Goal: Task Accomplishment & Management: Manage account settings

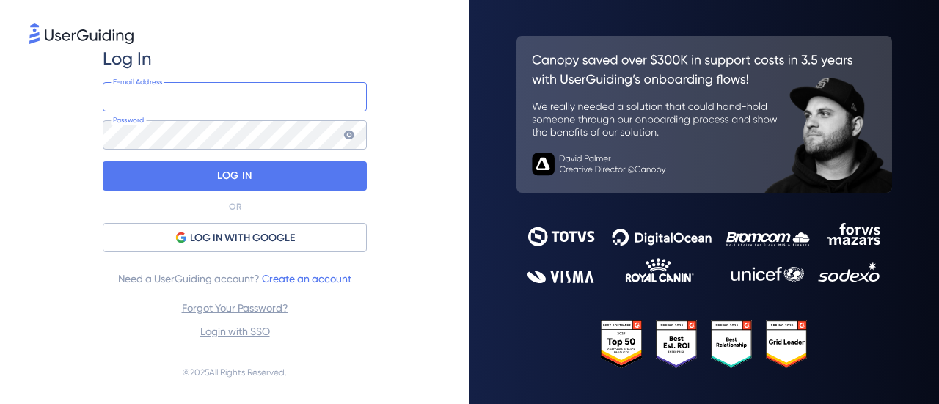
click at [239, 82] on input "email" at bounding box center [235, 96] width 264 height 29
click at [136, 100] on input "email" at bounding box center [235, 96] width 264 height 29
click at [144, 97] on input "email" at bounding box center [235, 96] width 264 height 29
paste input "[EMAIL_ADDRESS][DOMAIN_NAME]"
type input "[EMAIL_ADDRESS][DOMAIN_NAME]"
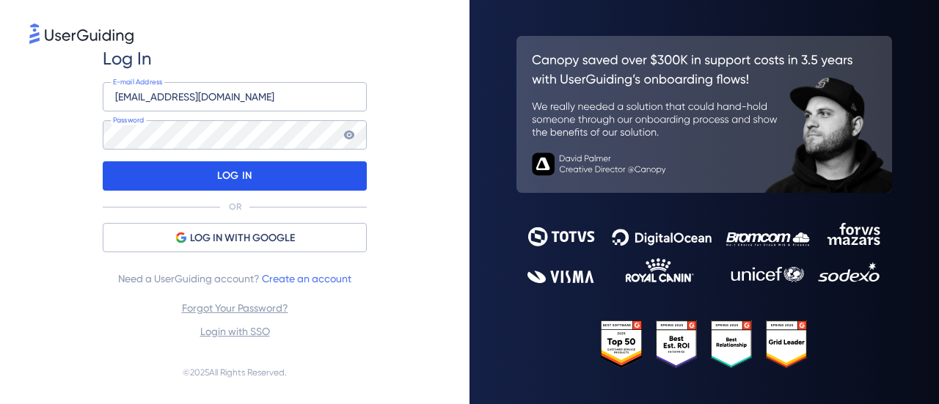
click at [194, 185] on div "LOG IN" at bounding box center [235, 175] width 264 height 29
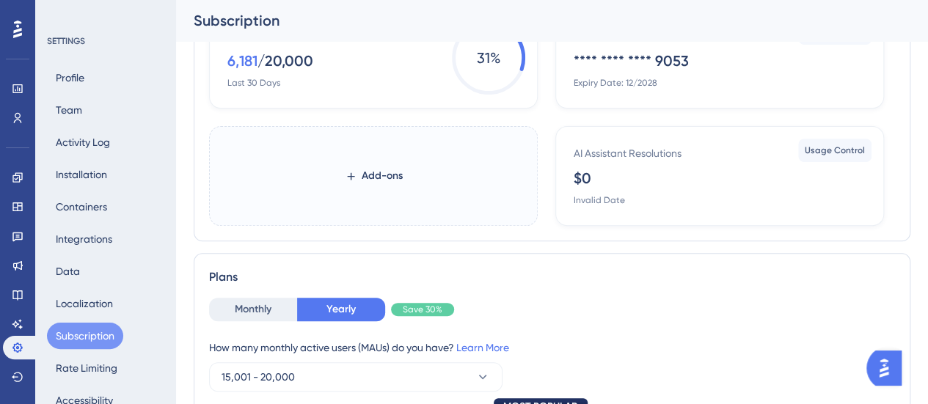
scroll to position [73, 0]
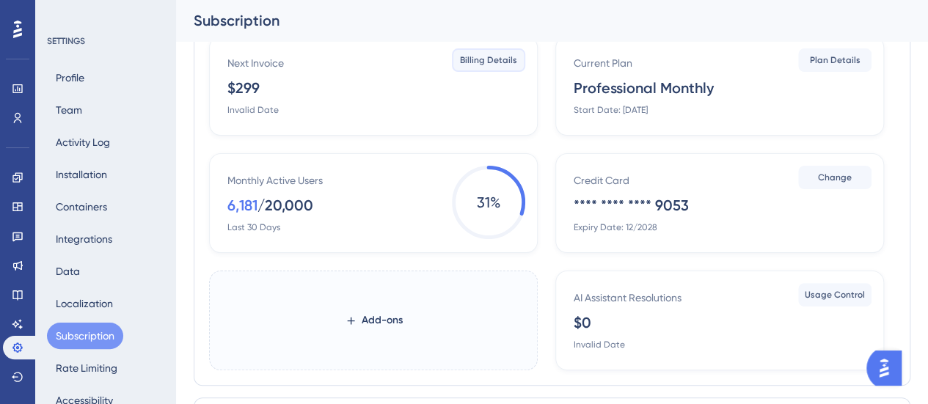
click at [500, 65] on button "Billing Details" at bounding box center [488, 59] width 73 height 23
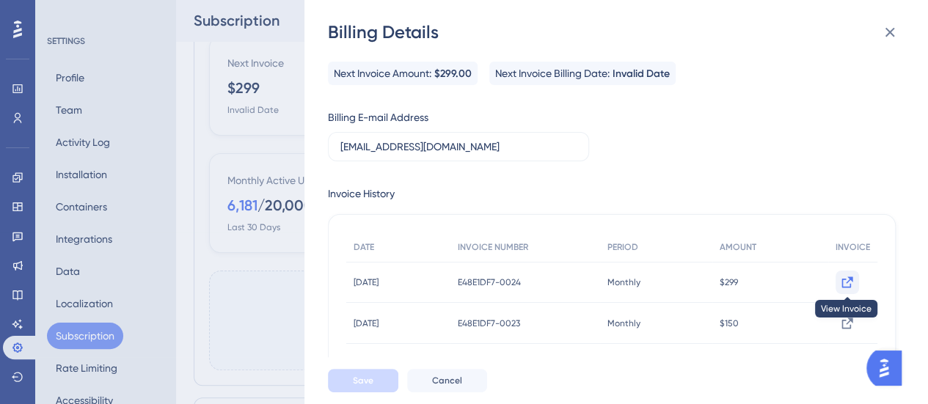
click at [840, 279] on icon at bounding box center [847, 282] width 15 height 15
